Goal: Check status

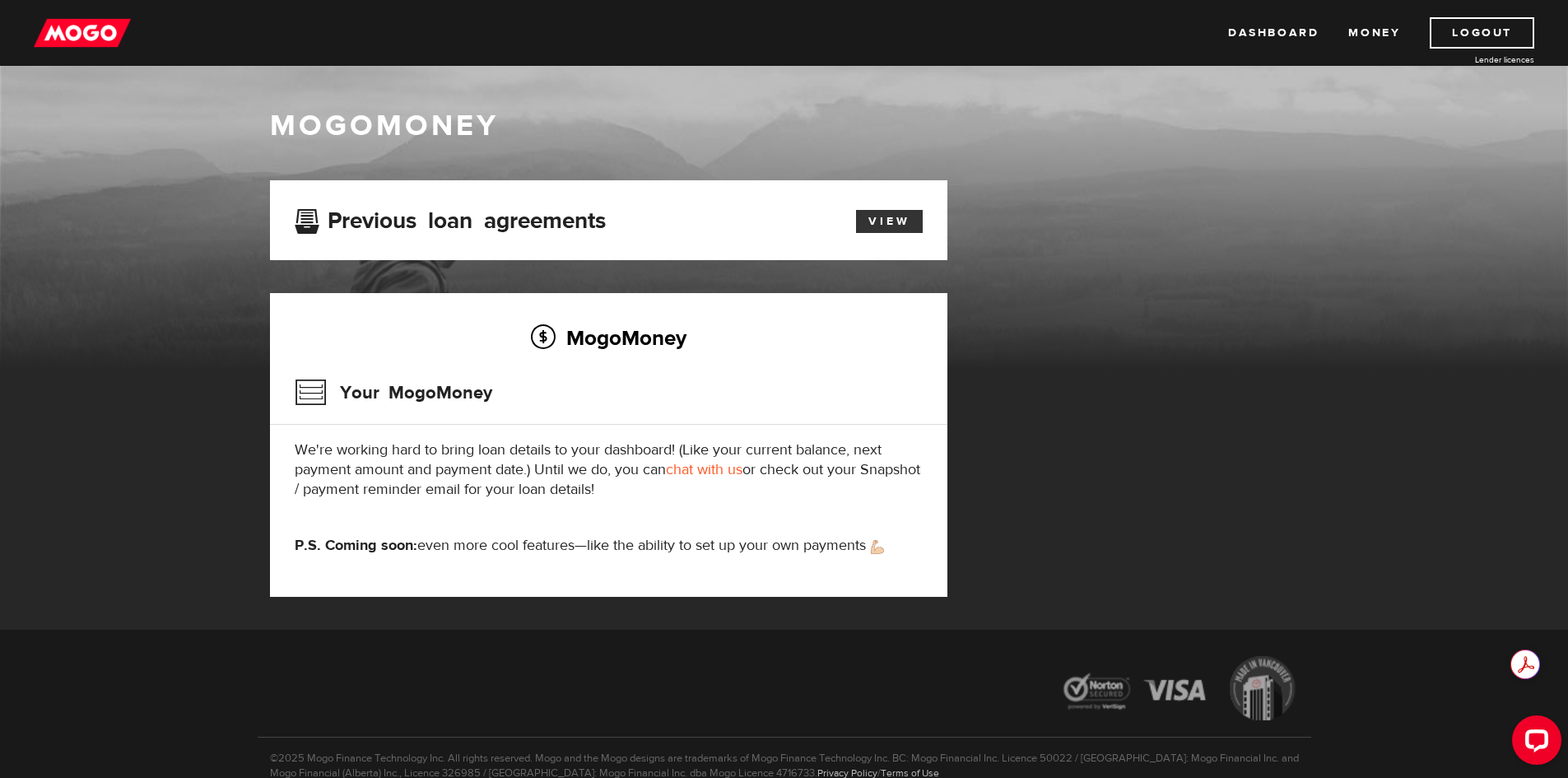
click at [896, 223] on link "View" at bounding box center [889, 222] width 67 height 23
